Goal: Transaction & Acquisition: Purchase product/service

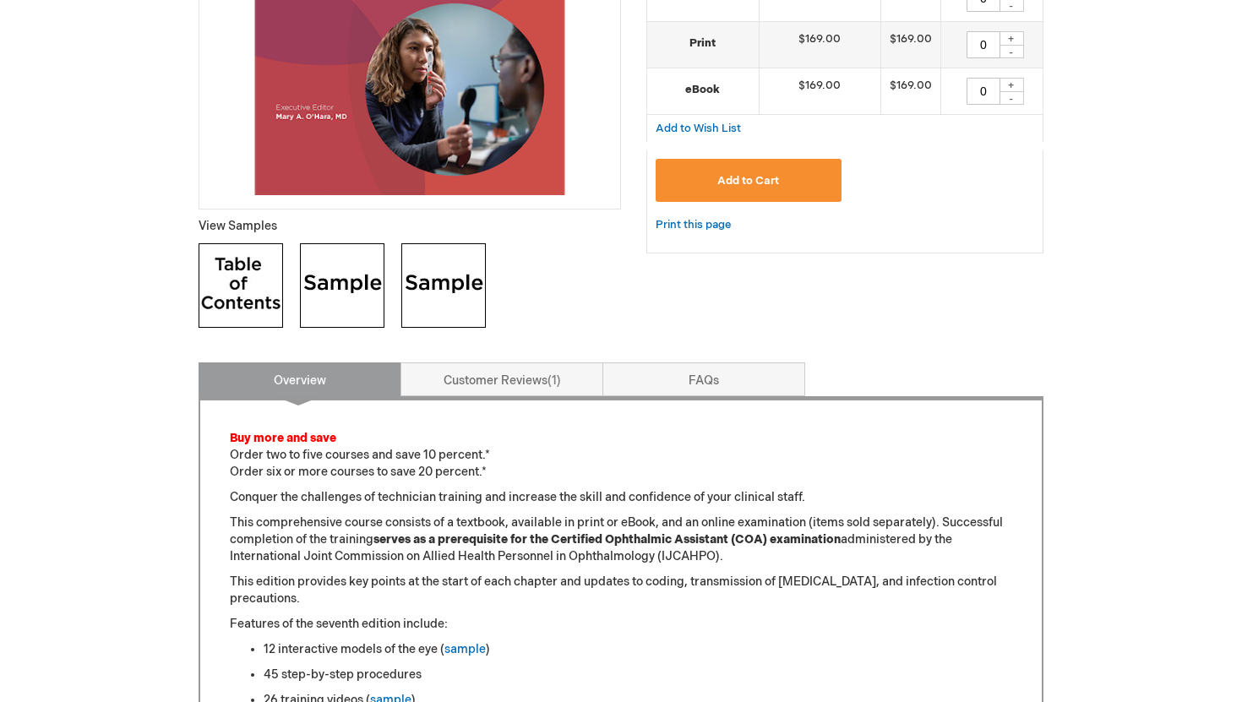
scroll to position [466, 0]
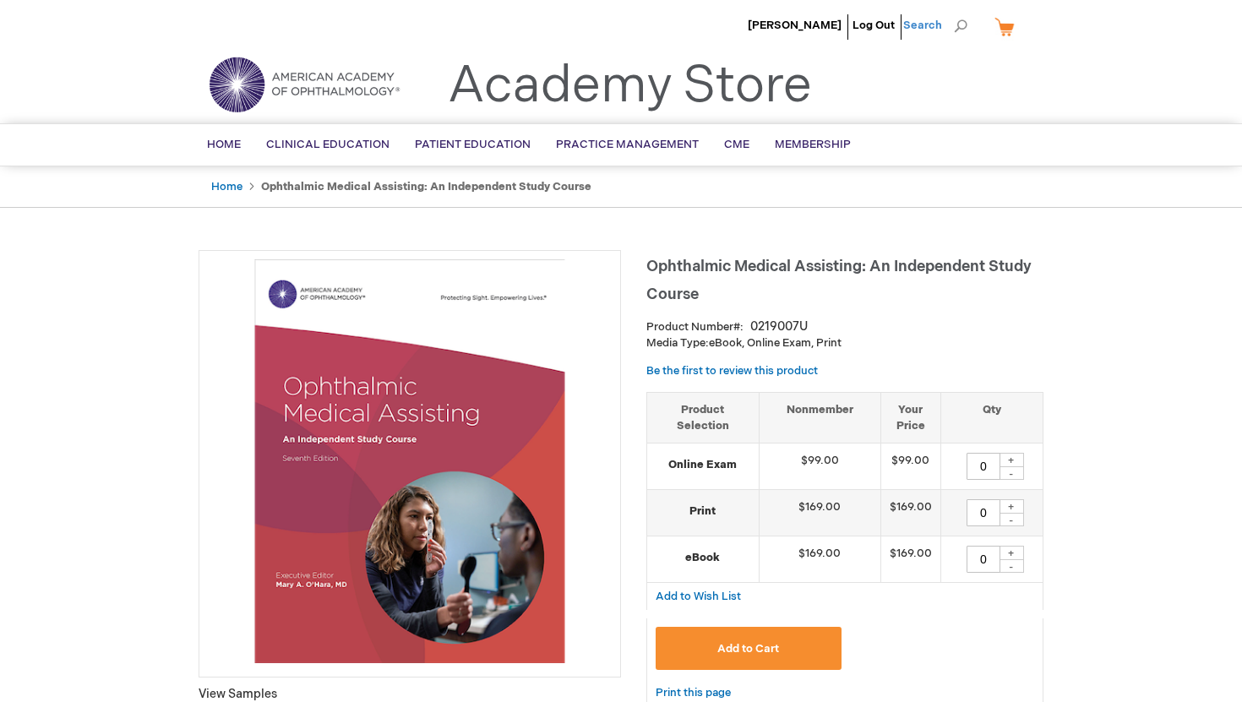
click at [929, 29] on span "Search" at bounding box center [935, 25] width 64 height 34
type input "oma"
click at [954, 13] on button "Search" at bounding box center [961, 26] width 14 height 27
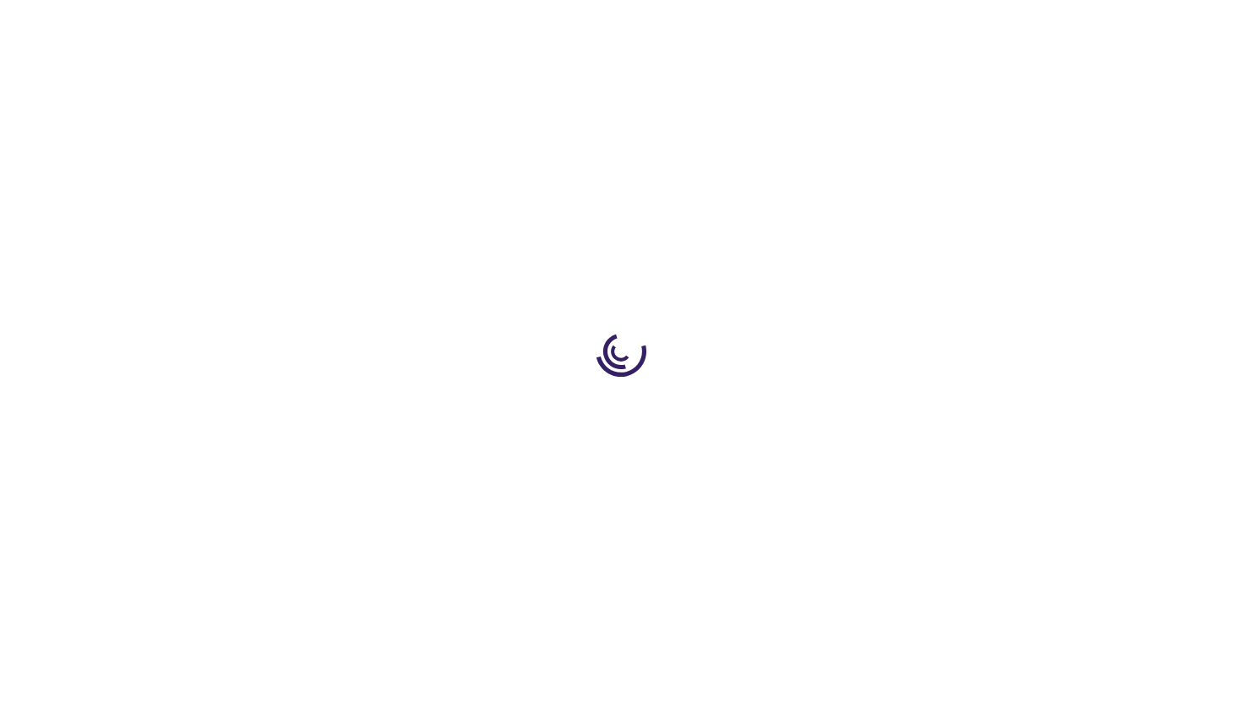
type input "0"
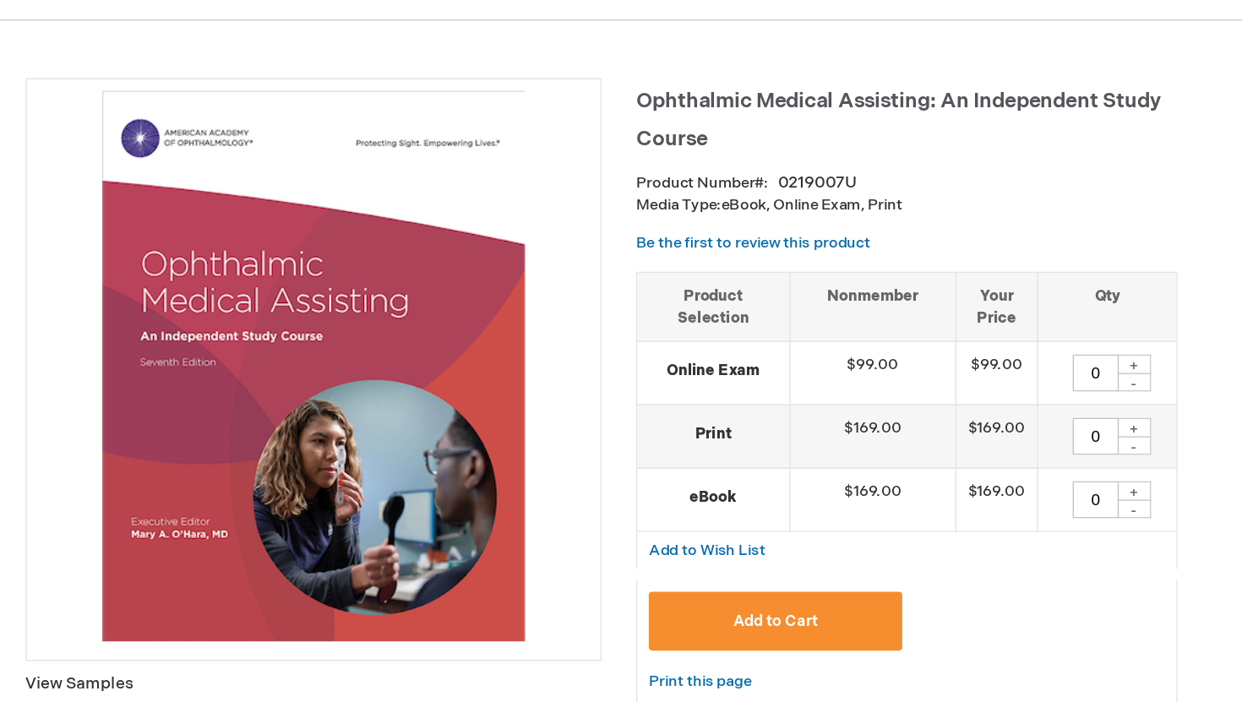
scroll to position [11, 0]
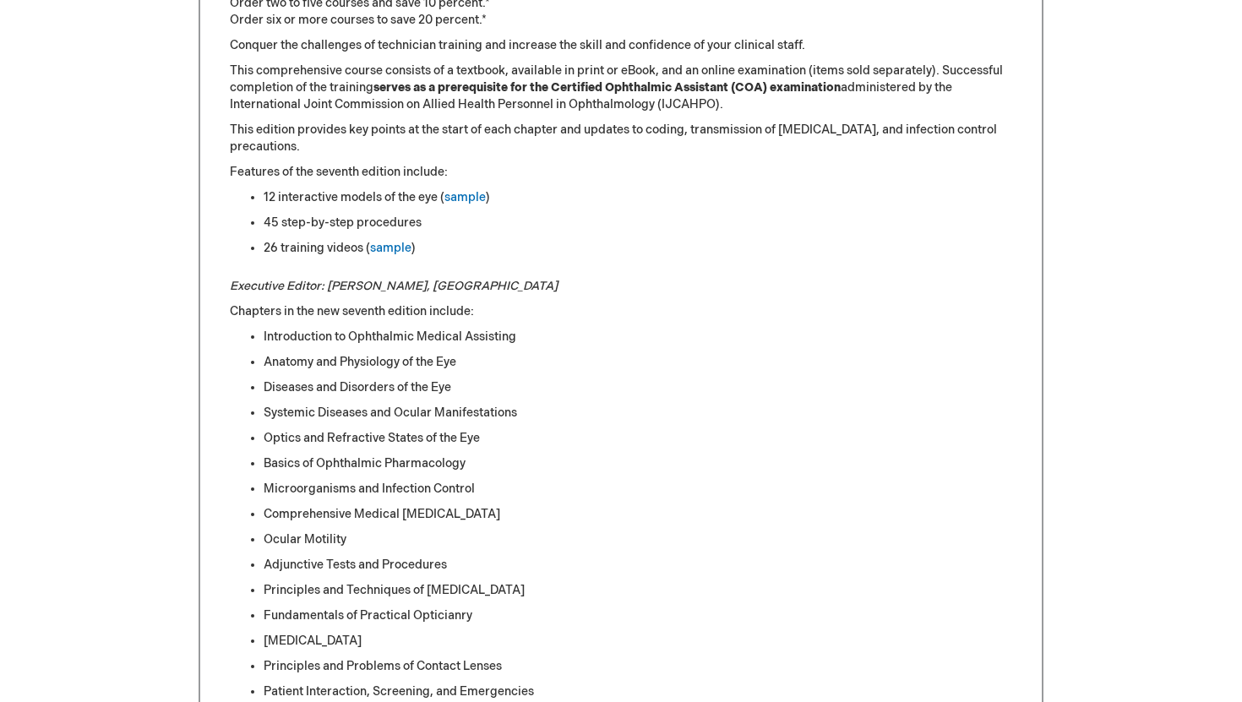
scroll to position [943, 0]
